Goal: Task Accomplishment & Management: Use online tool/utility

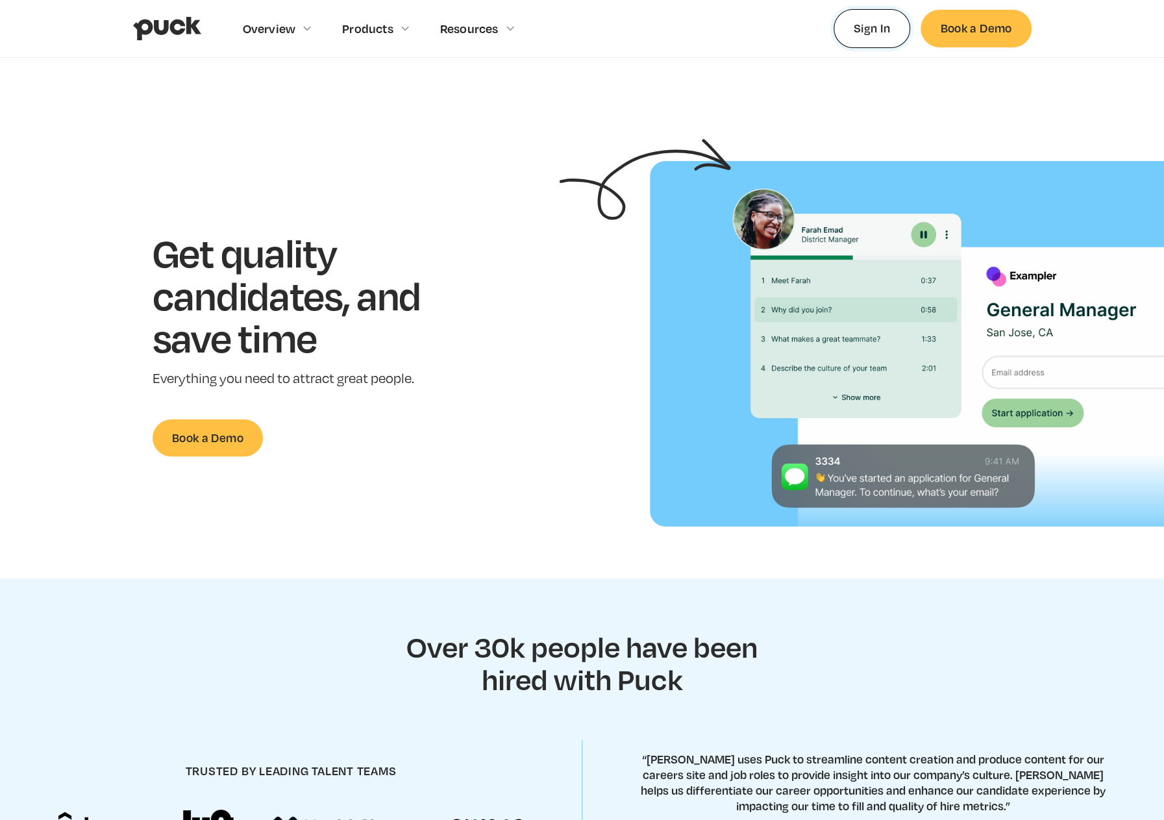
click at [861, 16] on link "Sign In" at bounding box center [872, 28] width 77 height 38
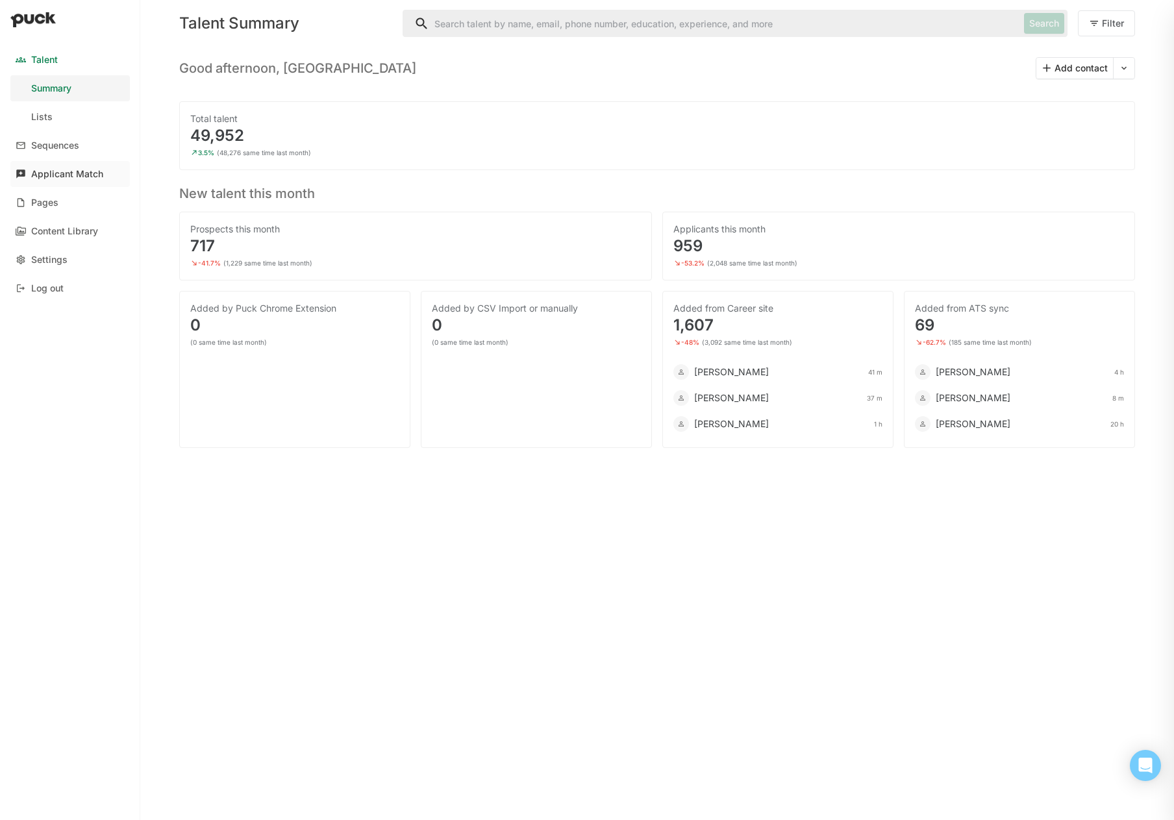
click at [36, 177] on div "Applicant Match" at bounding box center [67, 174] width 72 height 11
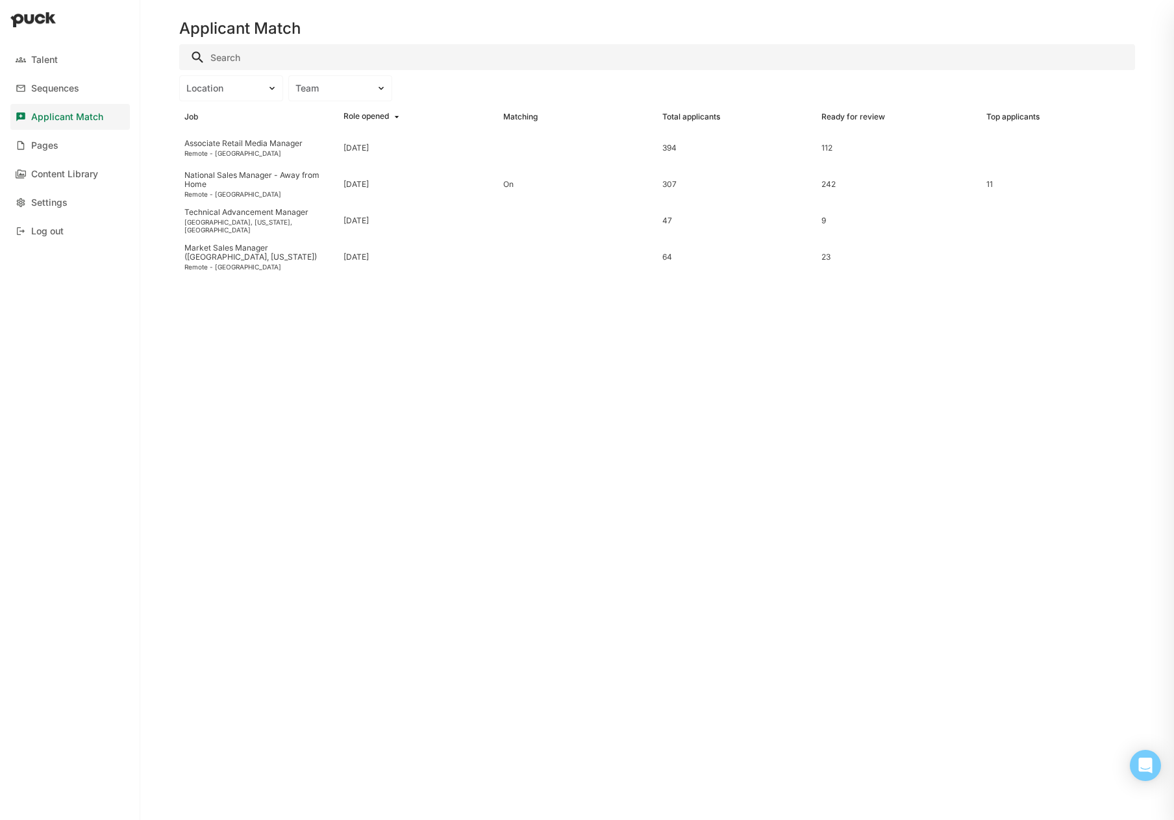
click at [40, 116] on div "Applicant Match" at bounding box center [67, 117] width 72 height 11
click at [83, 130] on div "Talent Sequences Applicant Match Pages Content Library Settings Log out" at bounding box center [70, 146] width 140 height 208
click at [78, 119] on div "Applicant Match" at bounding box center [67, 117] width 72 height 11
click at [57, 63] on div "Talent" at bounding box center [44, 60] width 27 height 11
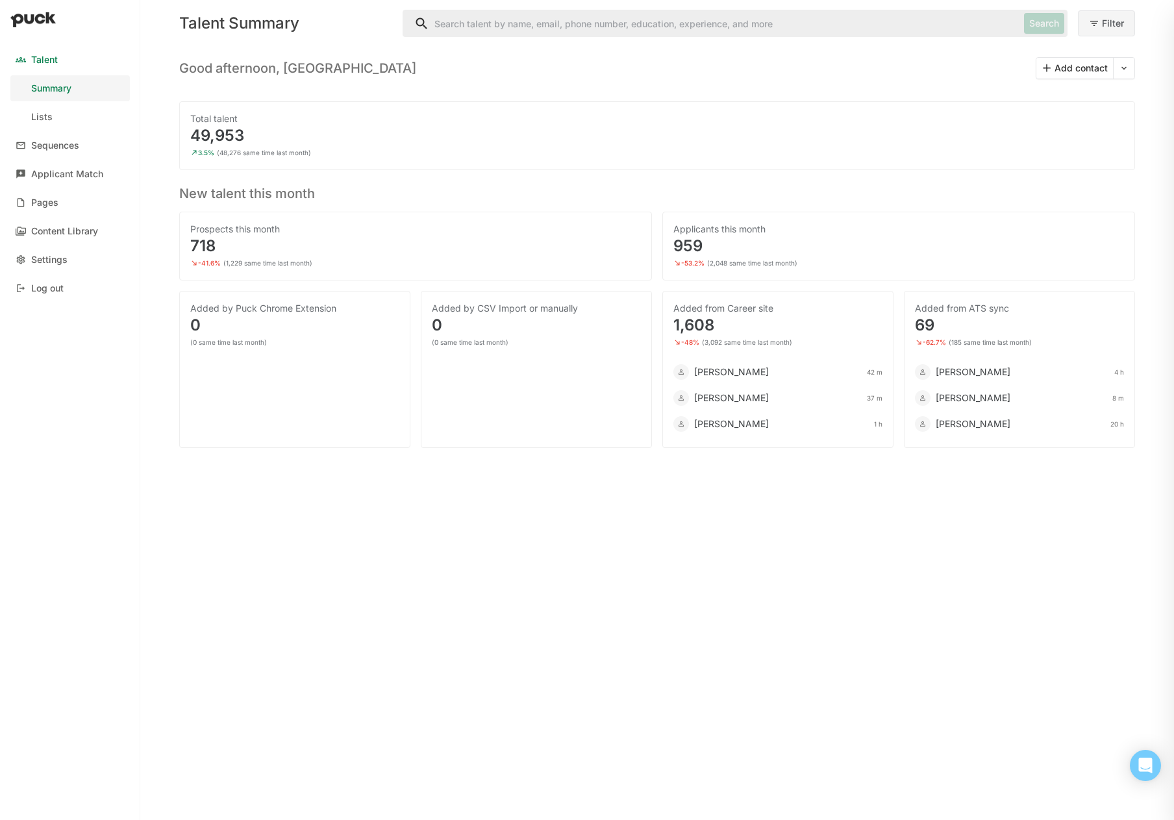
click at [1123, 26] on button "Filter" at bounding box center [1106, 23] width 57 height 26
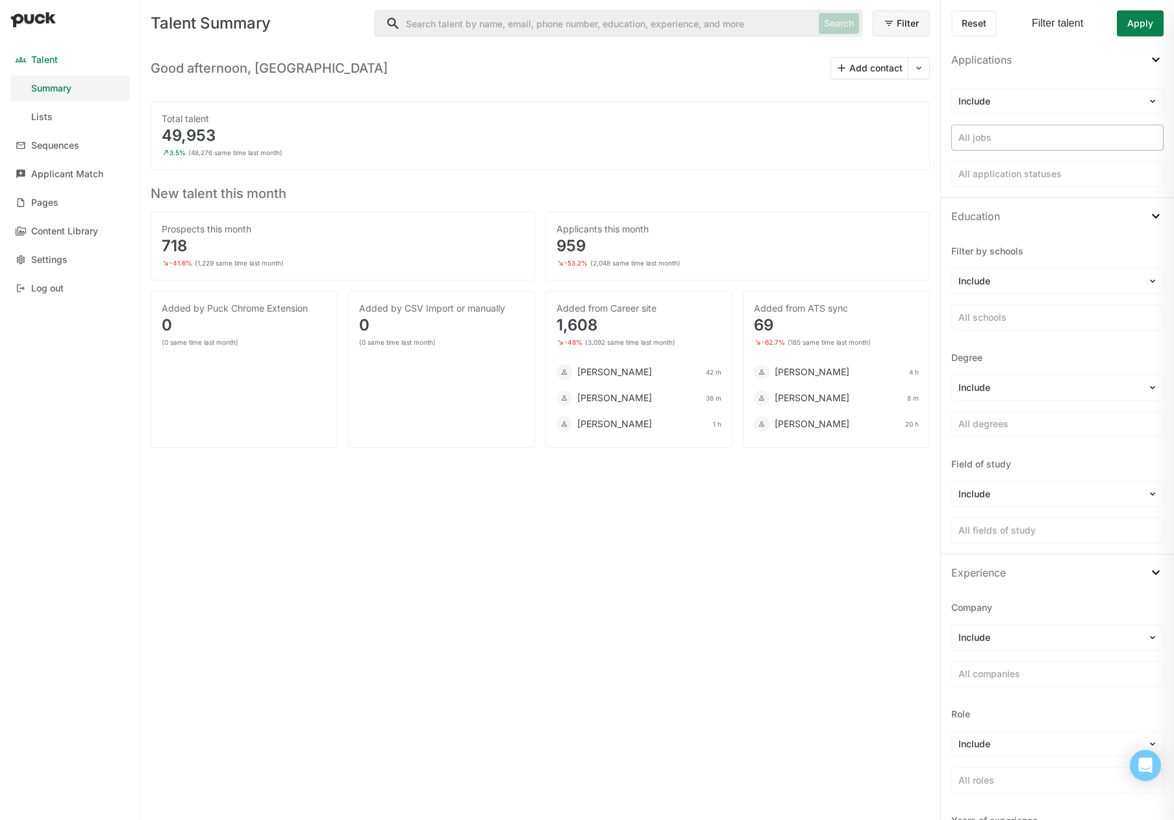
click at [1004, 142] on div at bounding box center [1057, 138] width 198 height 14
click at [910, 138] on div "49,953" at bounding box center [540, 136] width 757 height 16
click at [972, 180] on div at bounding box center [1057, 175] width 198 height 14
click at [866, 156] on div "3.5% (48,276 same time last month)" at bounding box center [540, 152] width 757 height 13
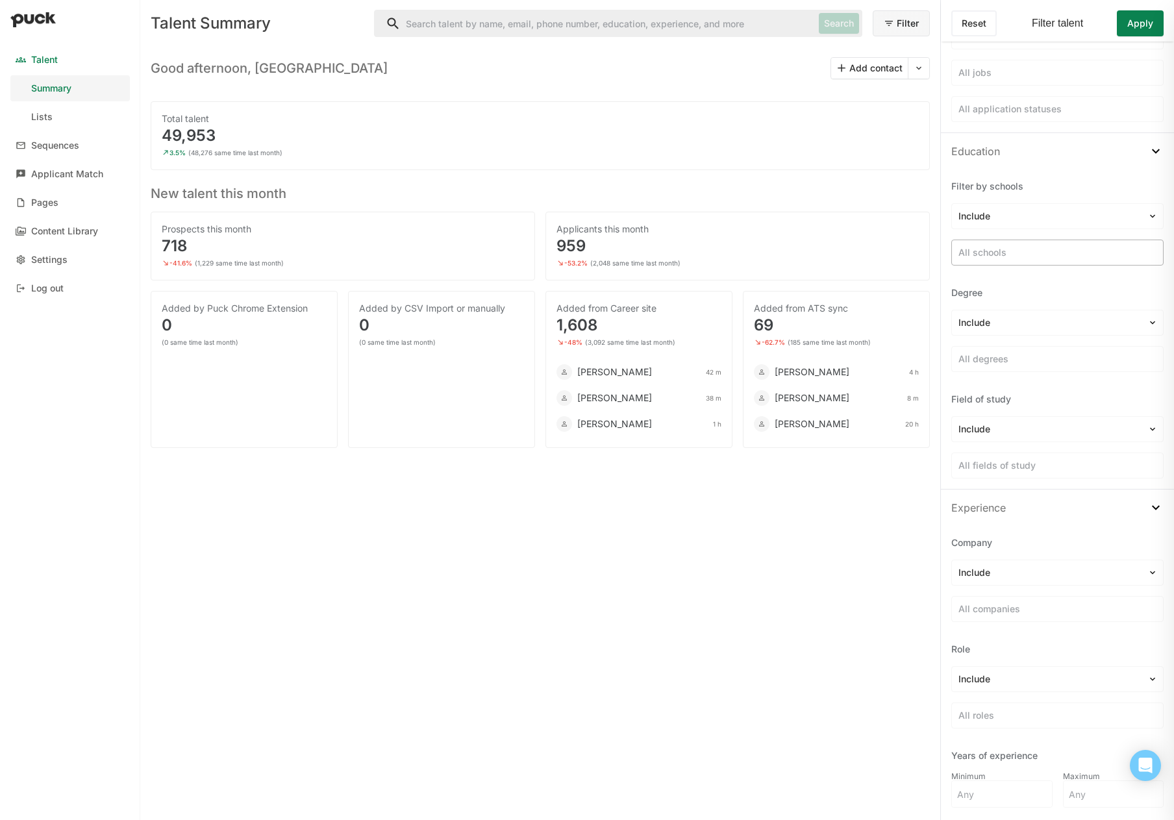
scroll to position [195, 0]
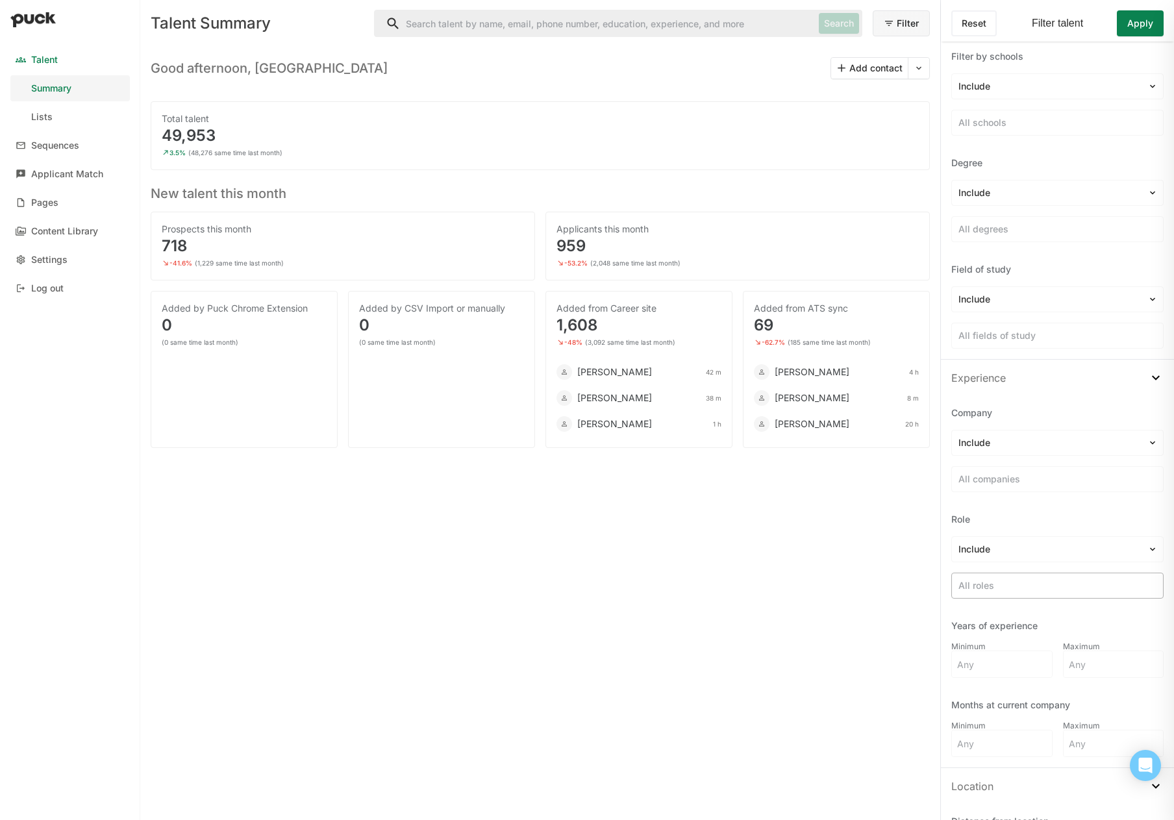
click at [1031, 582] on div at bounding box center [1057, 586] width 198 height 14
type input "Account Manager"
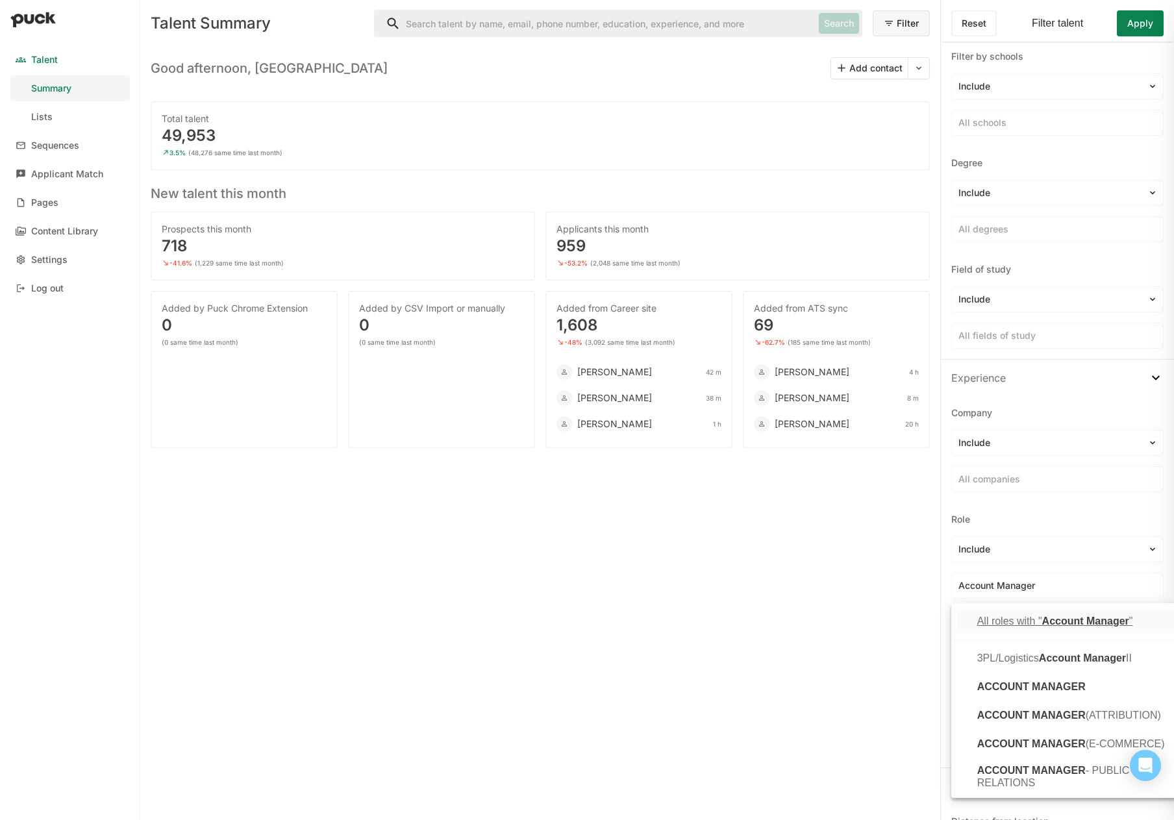
click at [1047, 625] on span "Account Manager" at bounding box center [1085, 621] width 87 height 11
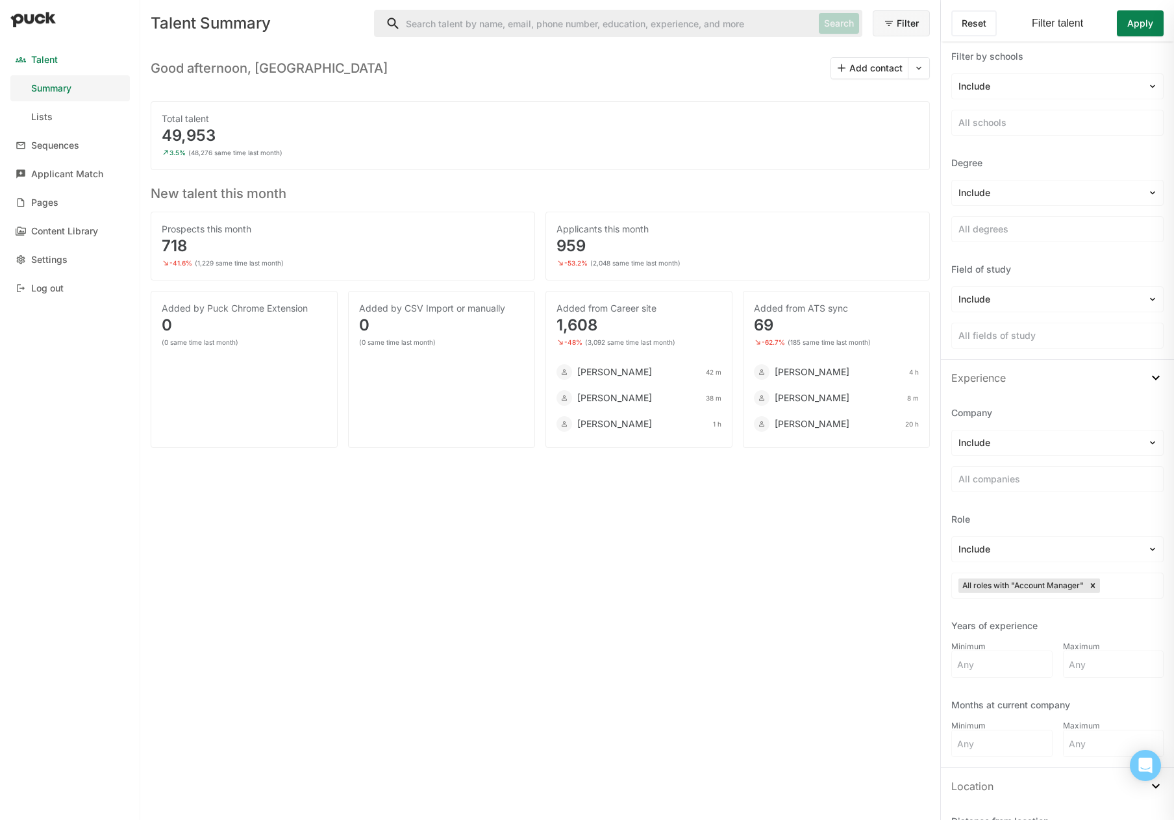
click at [869, 605] on div "Talent Summary Search Filter Good afternoon, Kiley Add contact Total talent 49,…" at bounding box center [540, 410] width 800 height 820
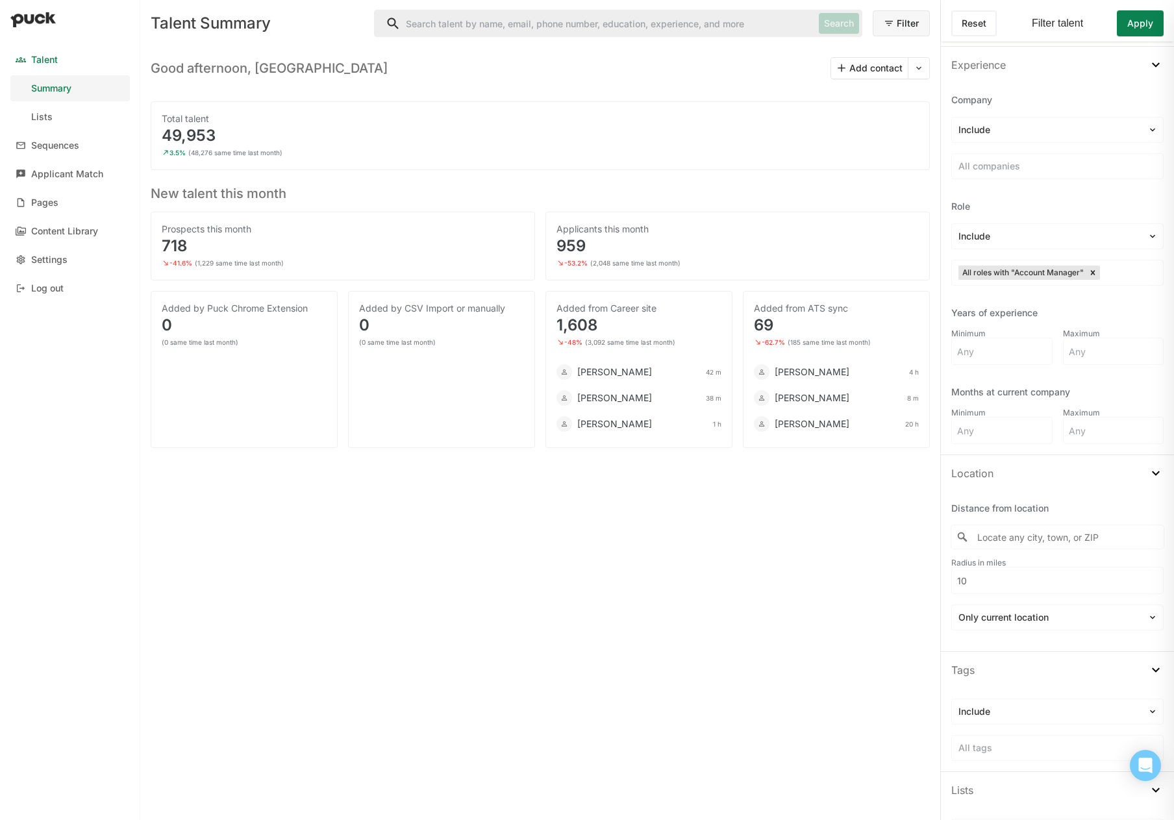
scroll to position [519, 0]
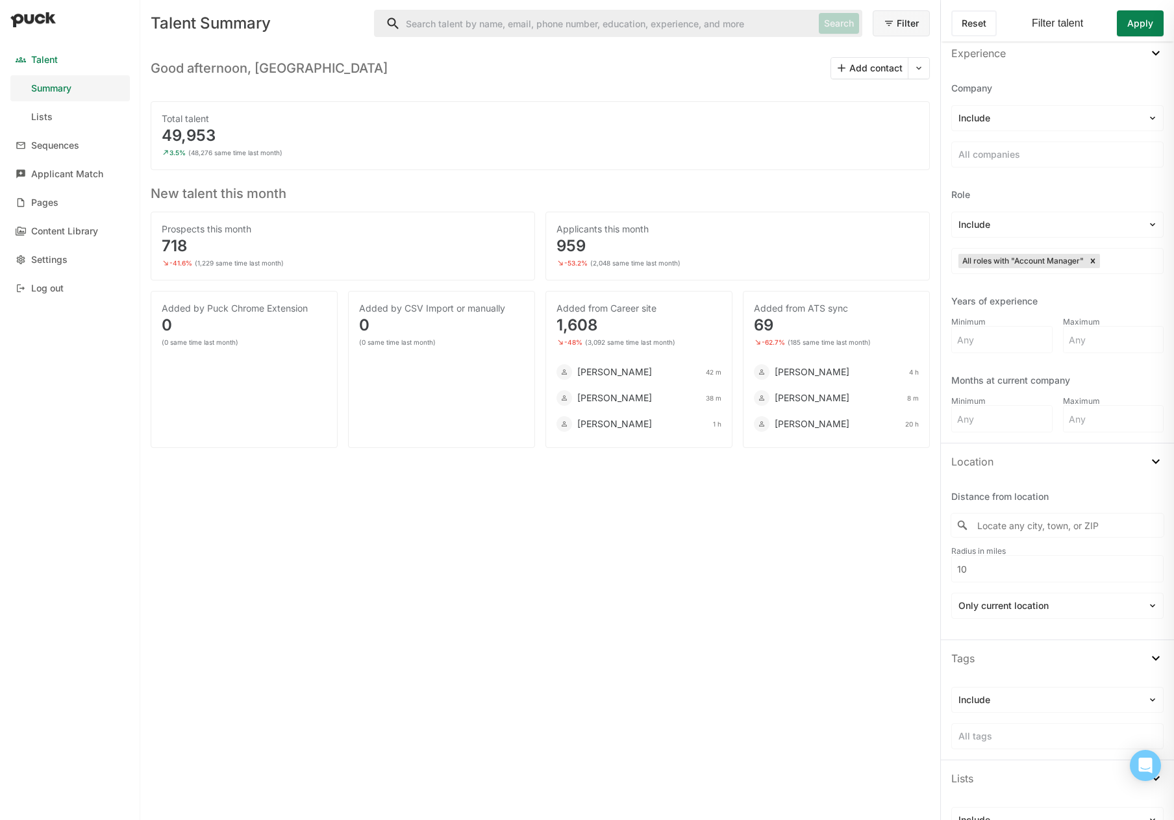
click at [1062, 524] on input "Locate any city, town, or ZIP" at bounding box center [1057, 525] width 212 height 23
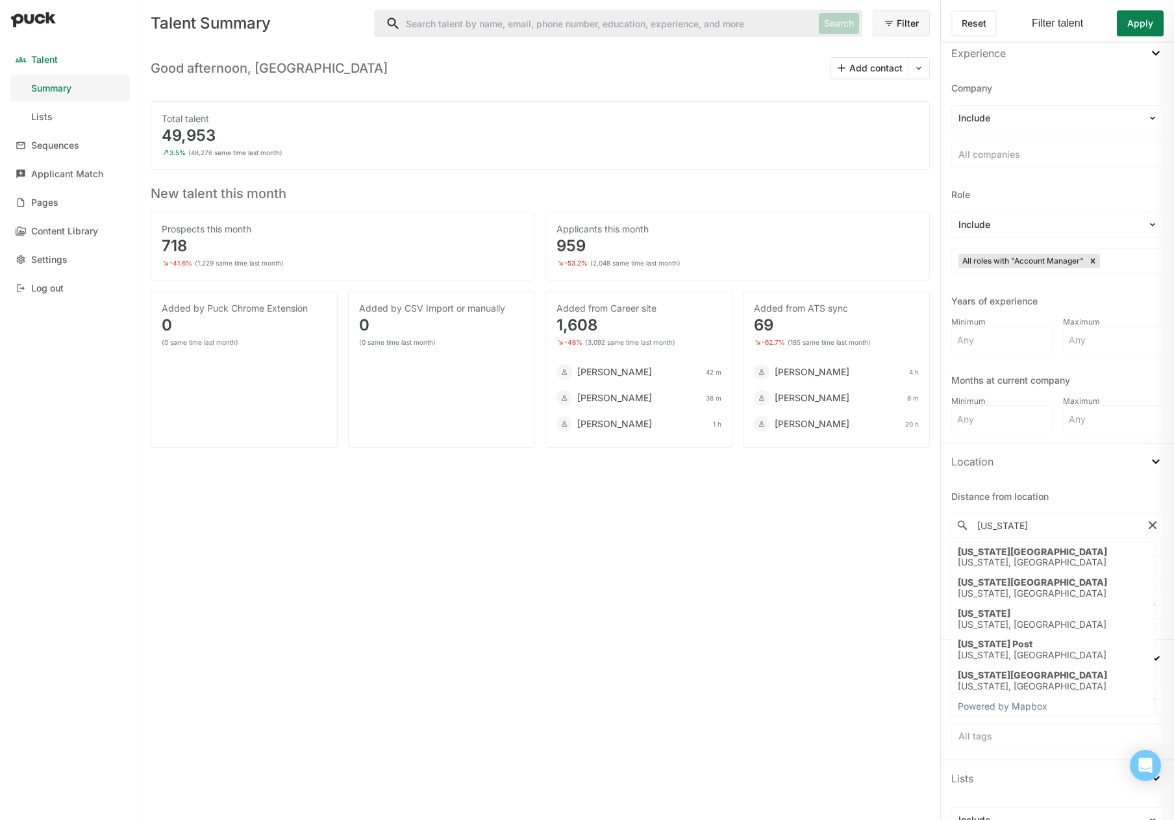
click at [1019, 523] on input "Arkansas" at bounding box center [1057, 525] width 212 height 23
click at [1021, 549] on div "Bentonville" at bounding box center [1032, 552] width 149 height 11
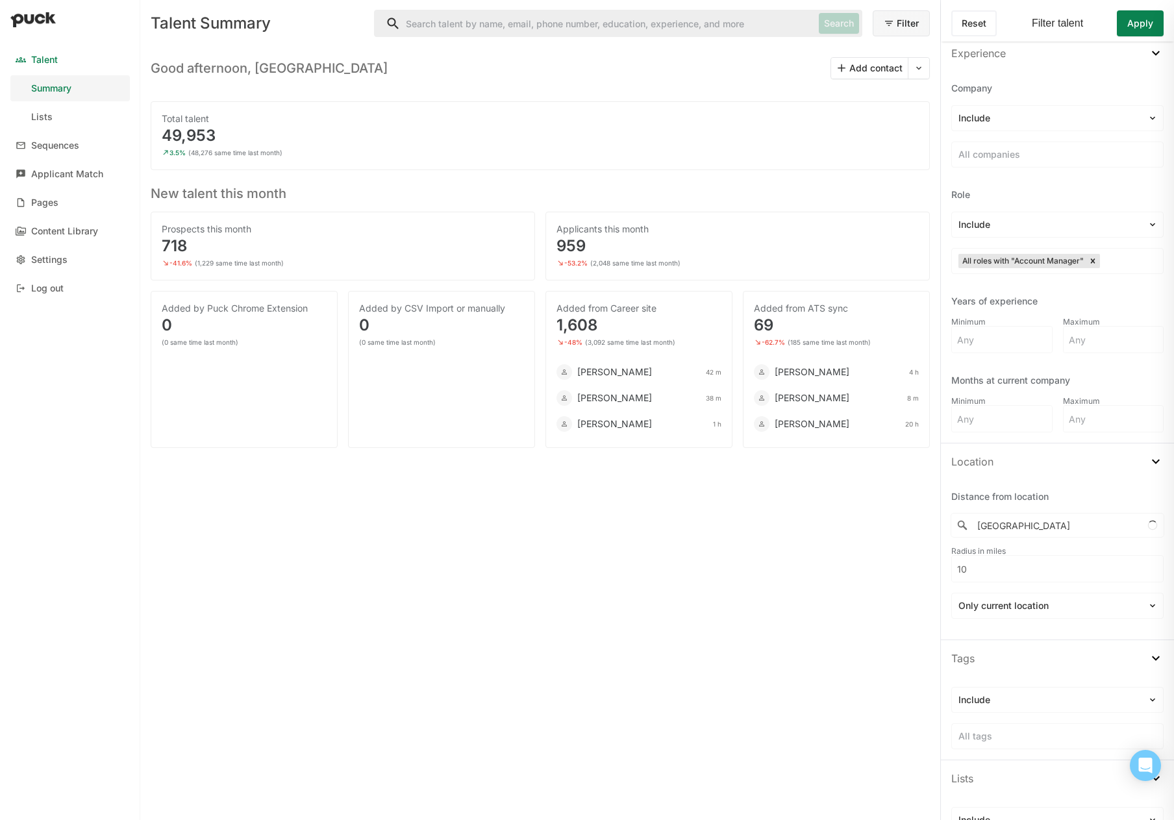
type input "Bentonville, Arkansas, United States"
click at [1014, 567] on input "10" at bounding box center [1057, 569] width 211 height 26
type input "500"
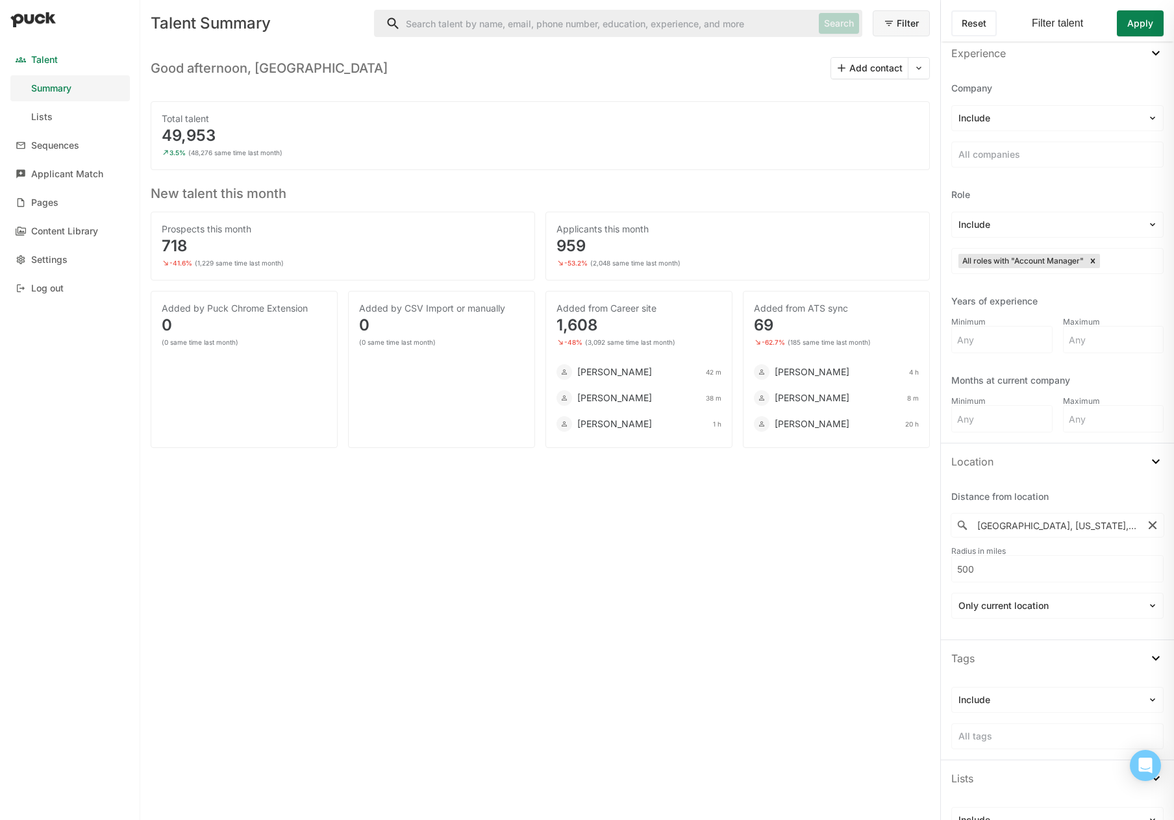
click at [1143, 25] on button "Apply" at bounding box center [1140, 23] width 47 height 26
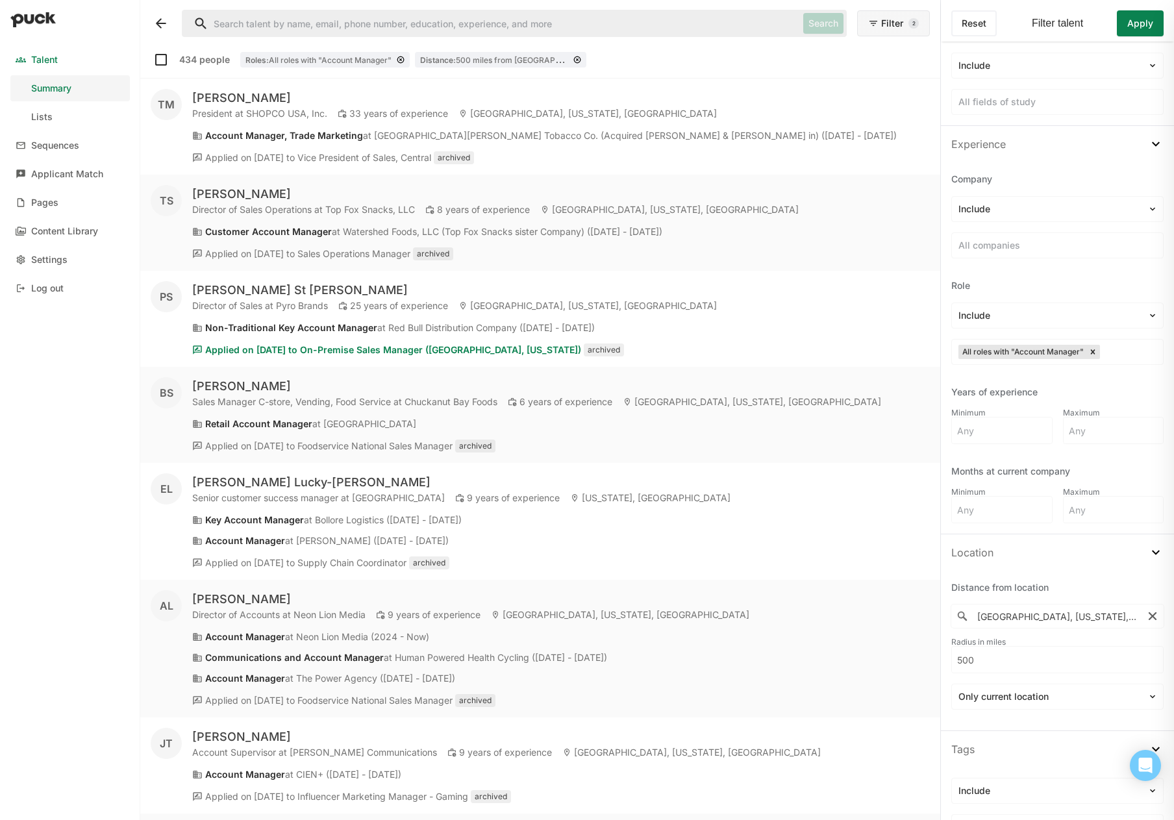
scroll to position [390, 0]
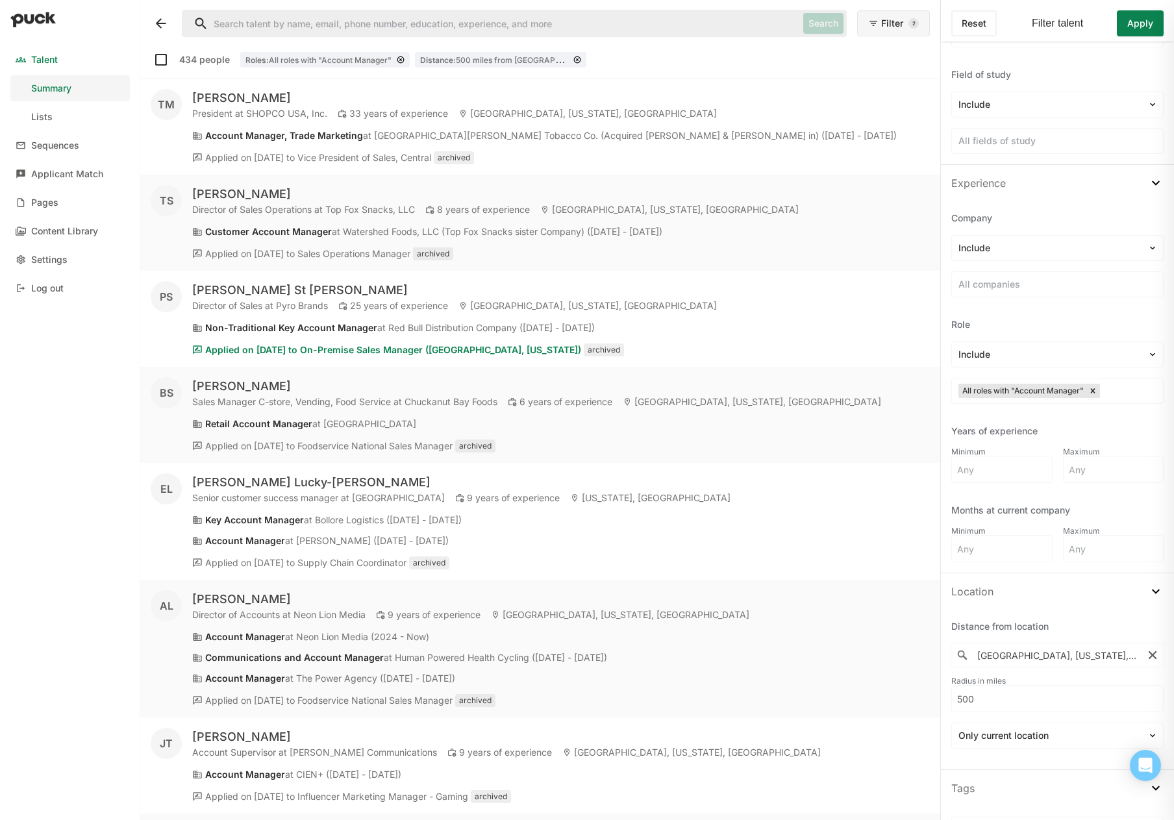
click at [969, 469] on input at bounding box center [1002, 469] width 100 height 26
type input "5"
click at [1135, 30] on button "Apply" at bounding box center [1140, 23] width 47 height 26
drag, startPoint x: 1004, startPoint y: 207, endPoint x: 954, endPoint y: 62, distance: 154.0
click at [954, 62] on div "Filter by schools Include All schools Degree Include All degrees Field of study…" at bounding box center [1057, 4] width 233 height 319
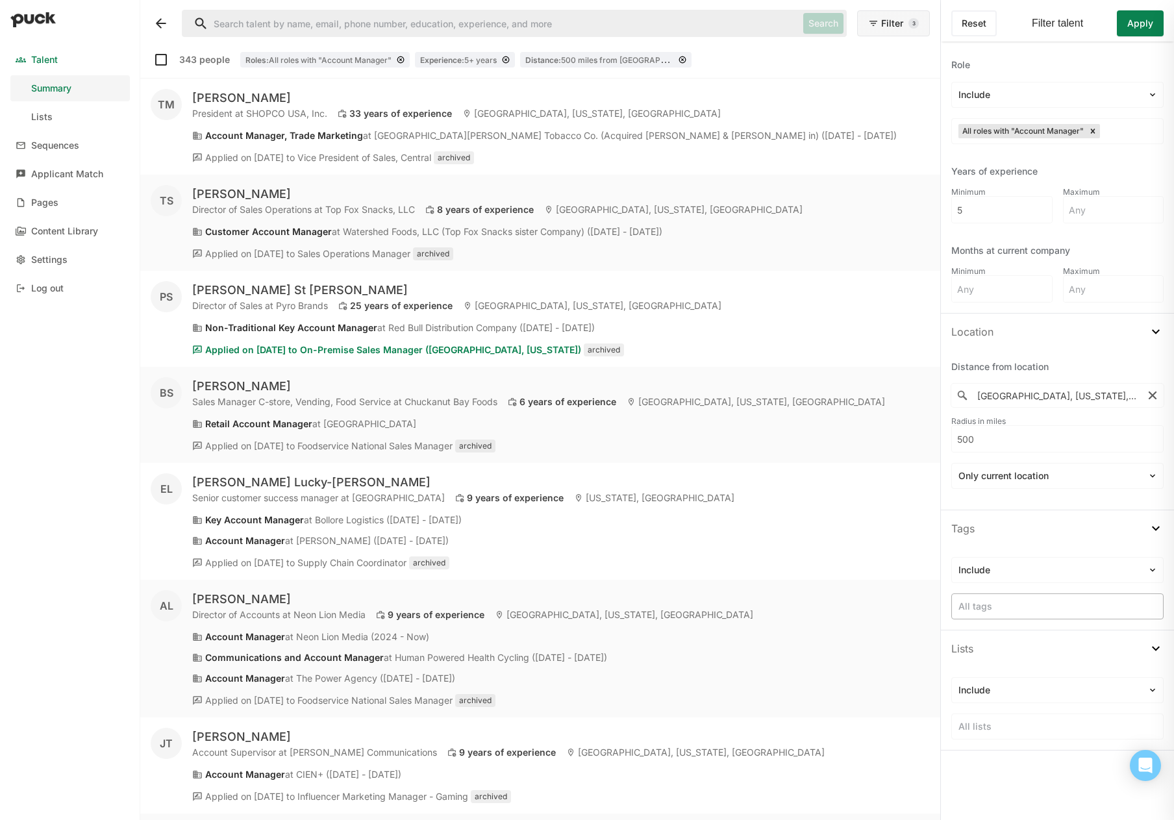
scroll to position [714, 0]
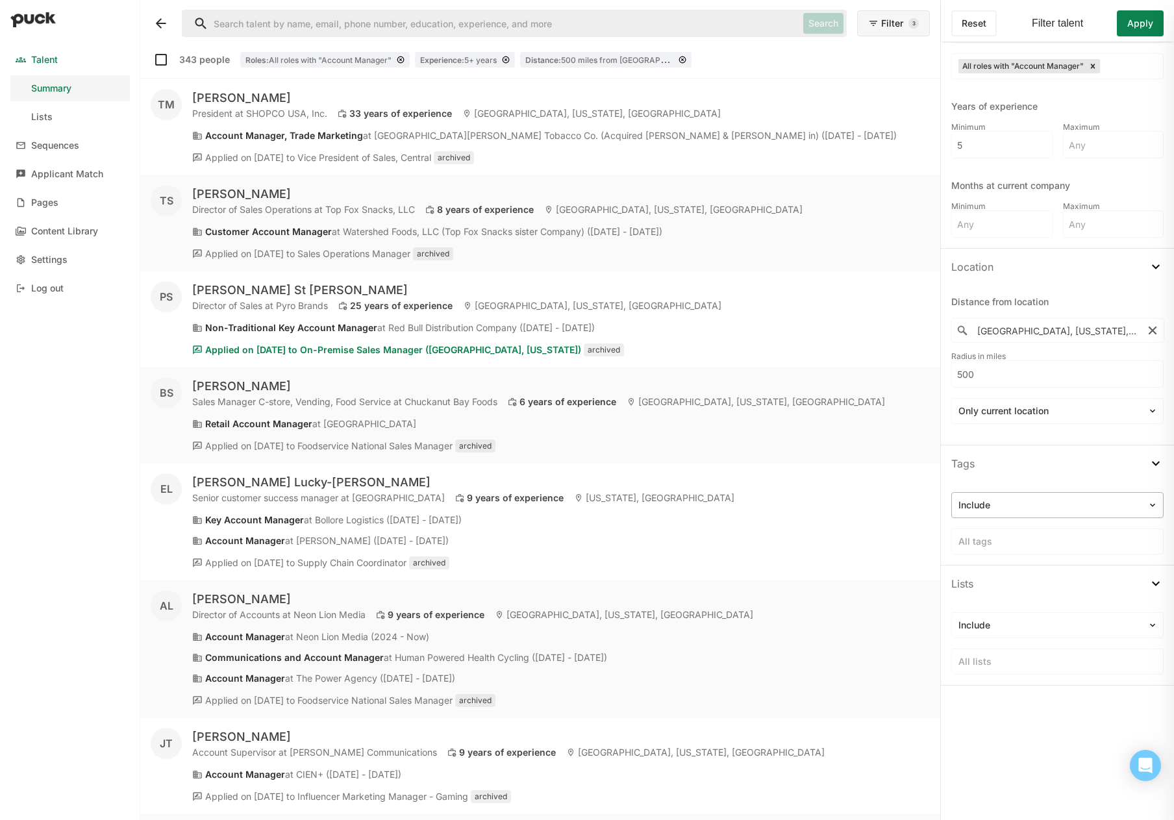
click at [1003, 500] on div at bounding box center [1049, 506] width 182 height 14
click at [987, 467] on div "Tags" at bounding box center [1057, 463] width 233 height 36
click at [987, 467] on div "Tags" at bounding box center [1057, 466] width 233 height 36
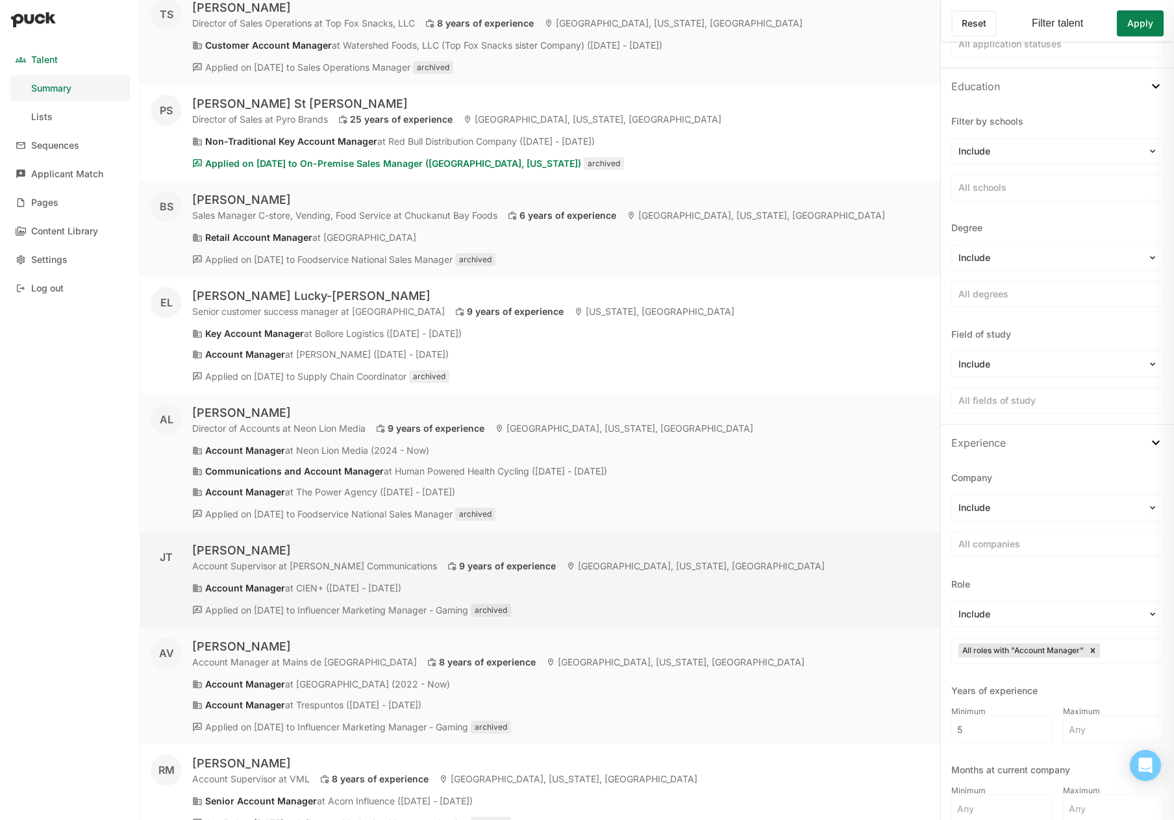
scroll to position [0, 0]
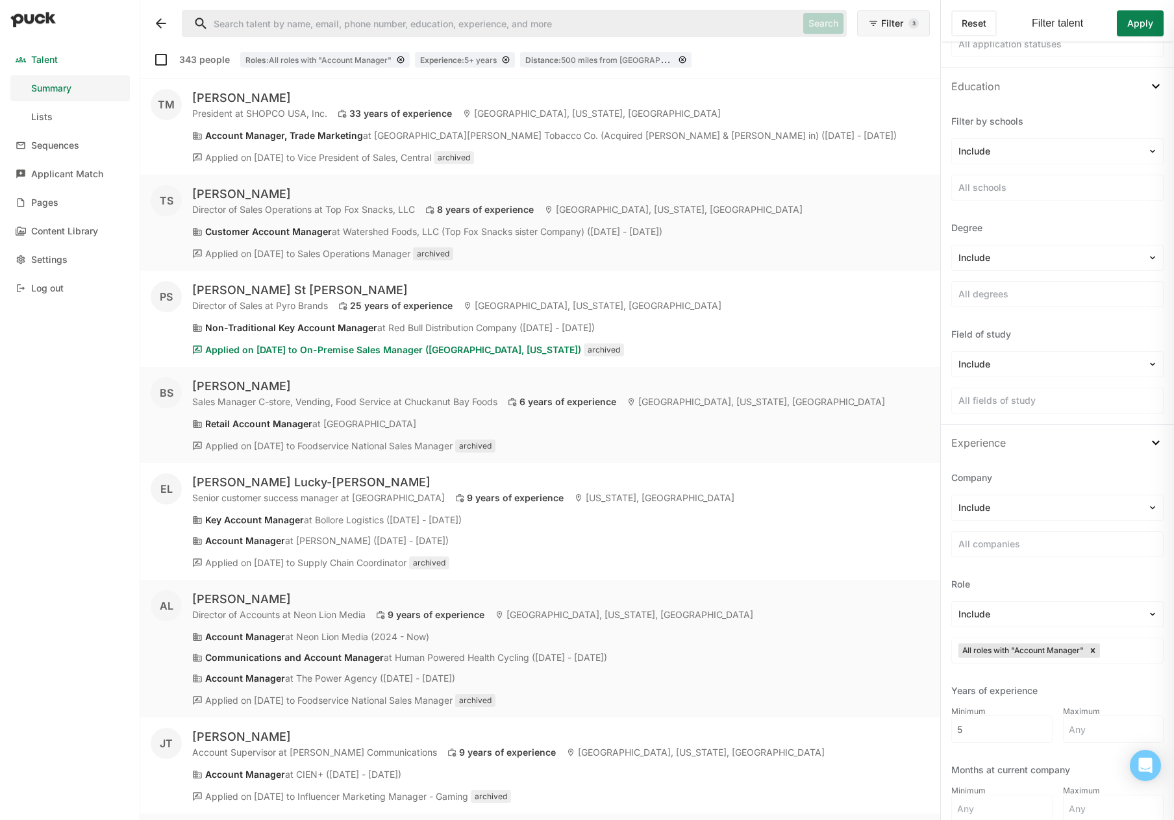
click at [70, 655] on div "Talent Summary Lists Sequences Applicant Match Pages Content Library Settings L…" at bounding box center [70, 410] width 140 height 820
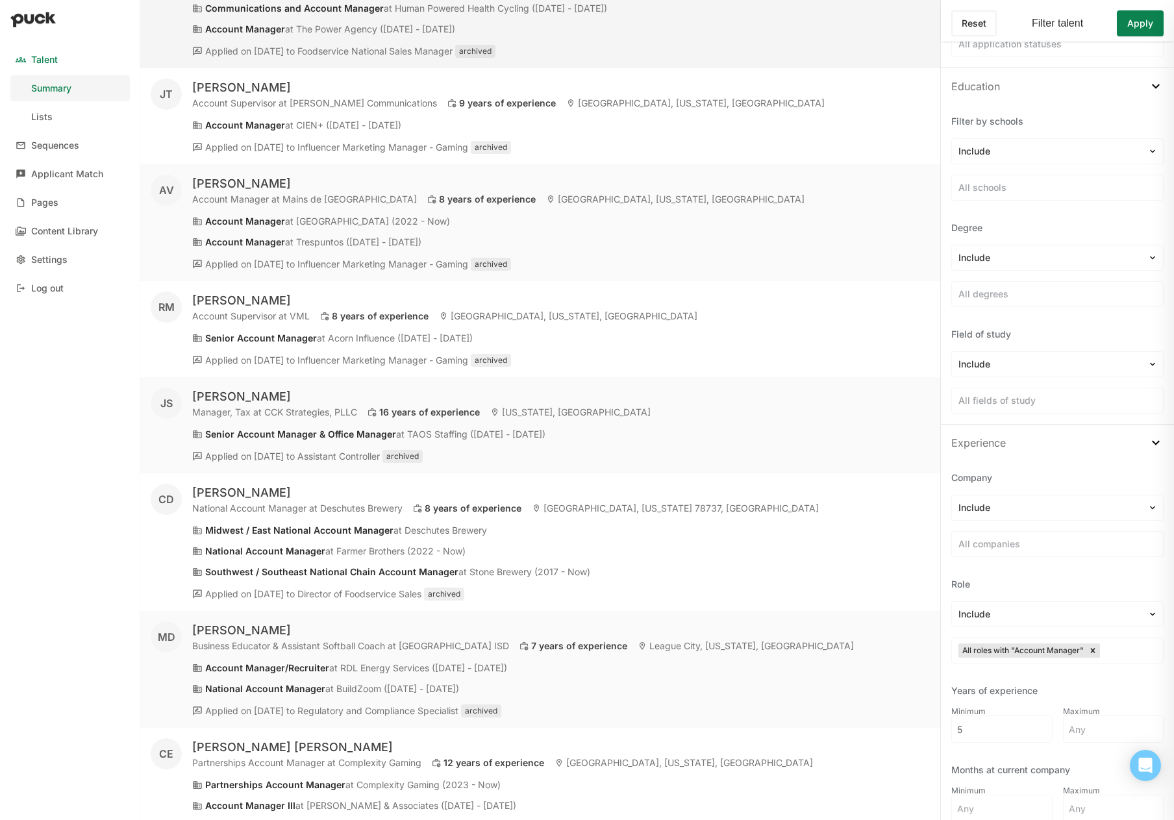
scroll to position [844, 0]
